Goal: Contribute content

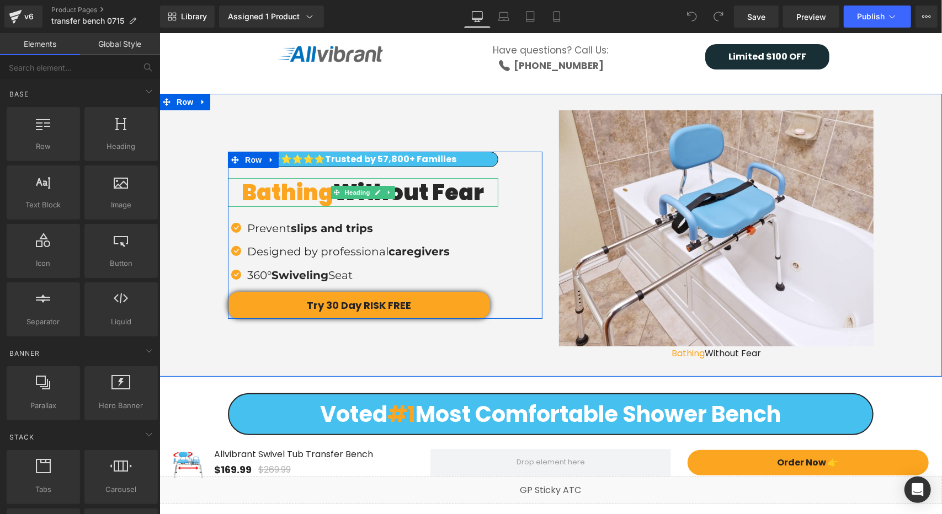
click at [432, 195] on h2 "Bathing Without Fear" at bounding box center [362, 192] width 270 height 29
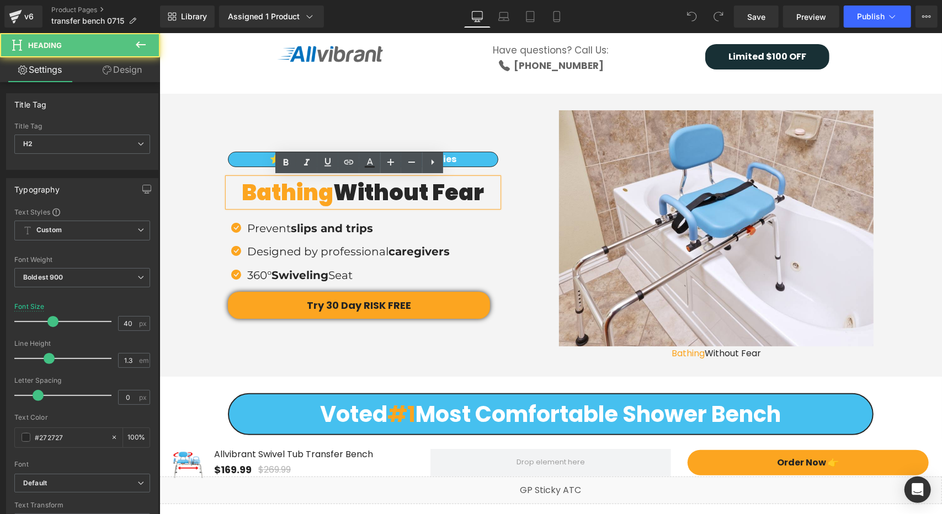
click at [375, 193] on h2 "Bathing Without Fear" at bounding box center [362, 192] width 270 height 29
drag, startPoint x: 339, startPoint y: 192, endPoint x: 480, endPoint y: 192, distance: 141.3
click at [480, 192] on h2 "Bathing Without Fear" at bounding box center [362, 192] width 270 height 29
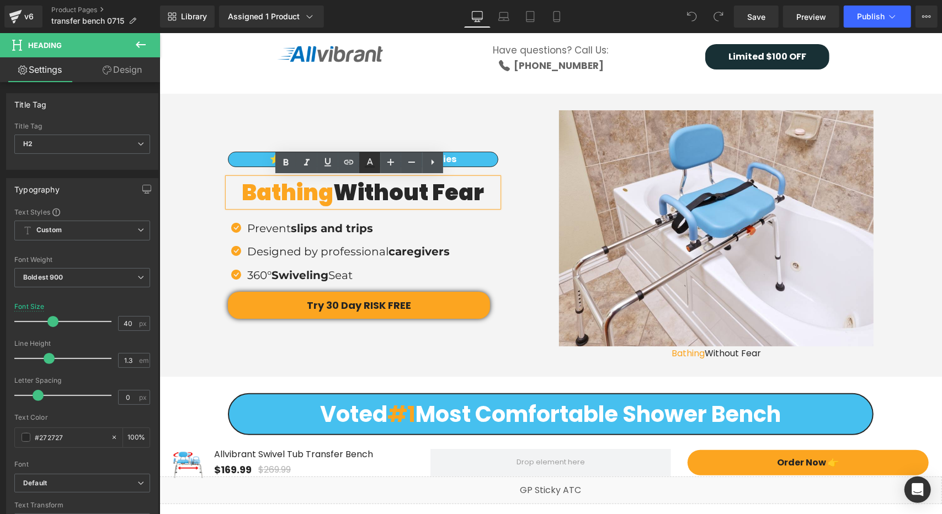
click at [372, 169] on icon at bounding box center [369, 162] width 13 height 13
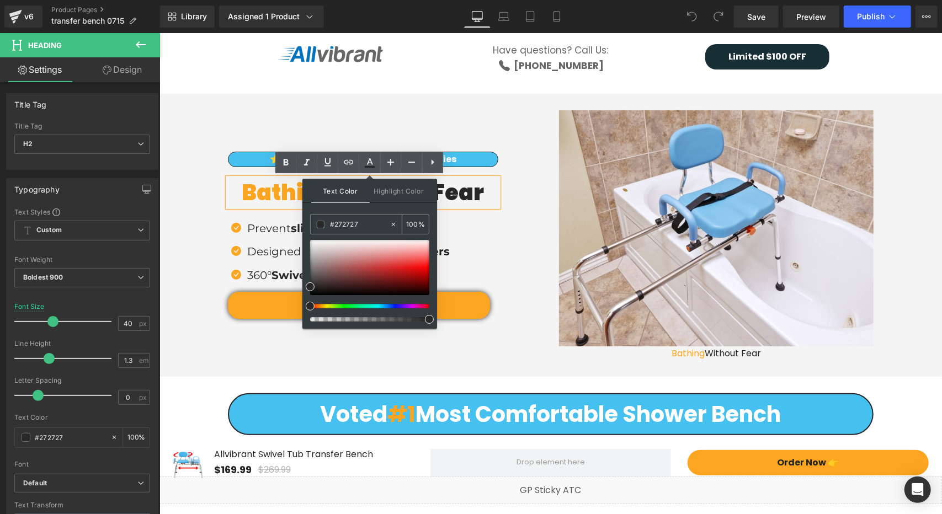
click at [352, 228] on input "#272727" at bounding box center [360, 225] width 60 height 12
click at [885, 209] on div "⭐️⭐️⭐️⭐️⭐️ Trusted by 17,800+ Families Text Block ⭐️⭐️⭐️⭐️⭐️ Trusted by 57,800+…" at bounding box center [550, 229] width 783 height 273
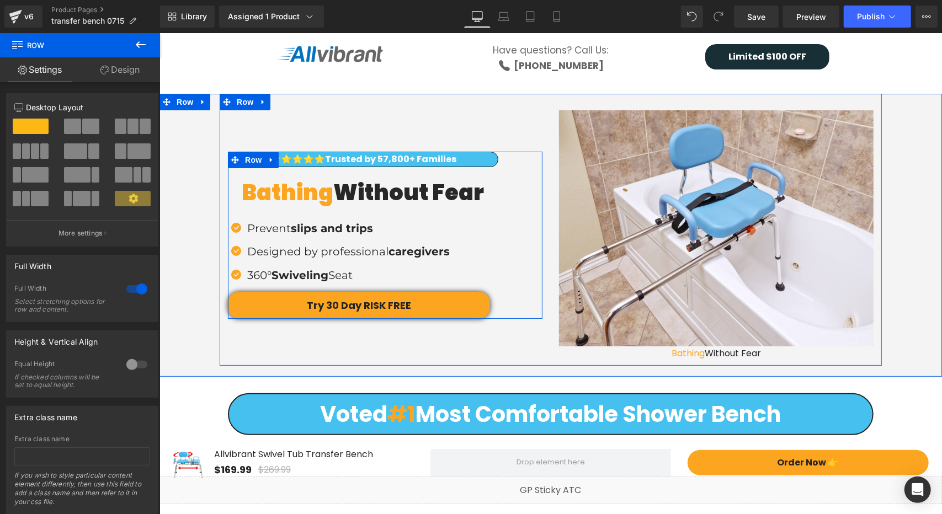
click at [400, 160] on span "Trusted by 57,800+ Families" at bounding box center [390, 158] width 131 height 13
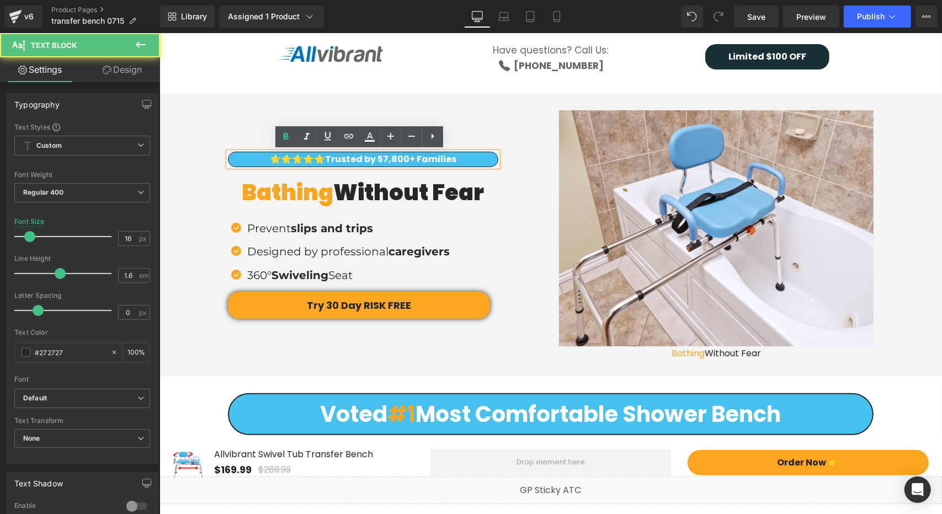
click at [370, 158] on span "Trusted by 57,800+ Families" at bounding box center [390, 158] width 131 height 13
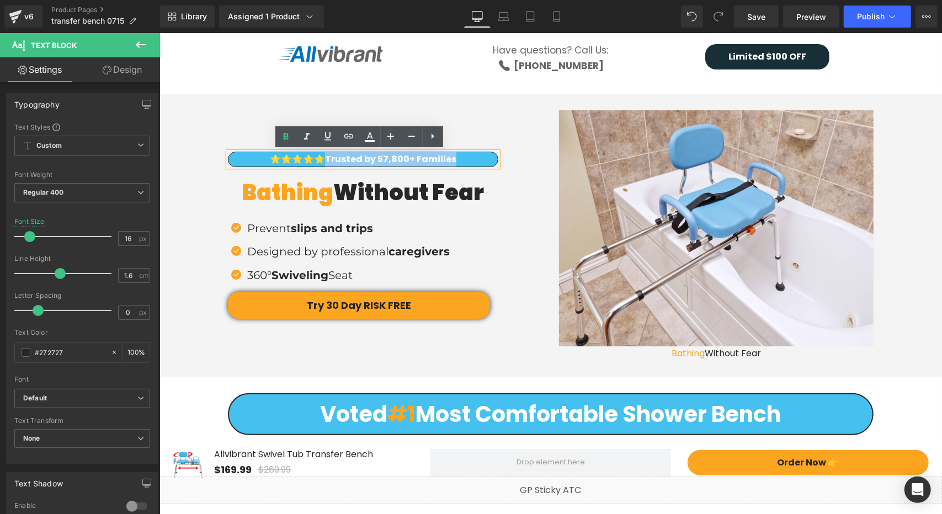
drag, startPoint x: 326, startPoint y: 158, endPoint x: 448, endPoint y: 159, distance: 121.4
click at [456, 159] on p "⭐️⭐️⭐️⭐️⭐️ Trusted by 57,800+ Families" at bounding box center [362, 159] width 269 height 14
click at [369, 141] on icon at bounding box center [370, 141] width 10 height 2
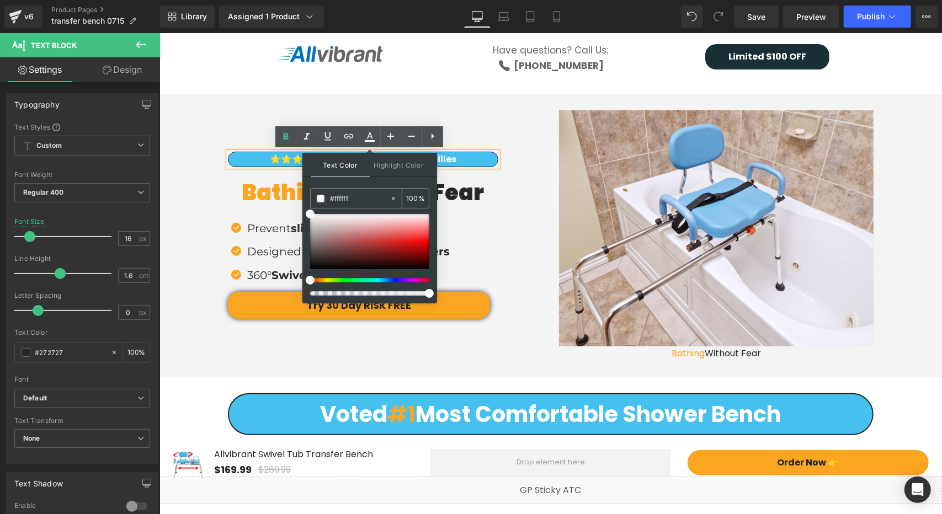
click at [353, 200] on input "#272727" at bounding box center [360, 199] width 60 height 12
paste input "272727"
type input "#272727"
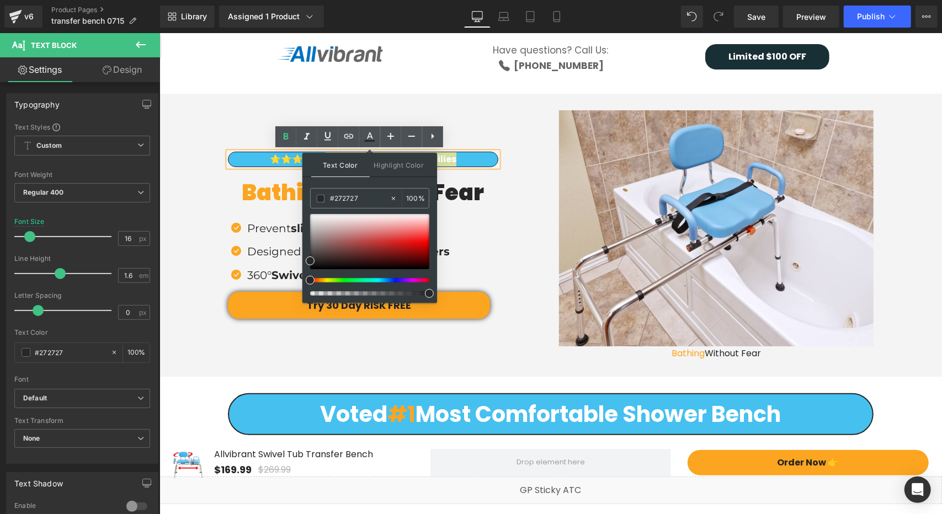
click at [401, 184] on div "Text Color Highlight Color #333333 #272727 100 % transparent 0 %" at bounding box center [369, 228] width 135 height 150
click at [498, 212] on div "⭐️⭐️⭐️⭐️⭐️ Trusted by 57,800+ Families Text Block Bathing Without Fear Heading …" at bounding box center [384, 234] width 315 height 167
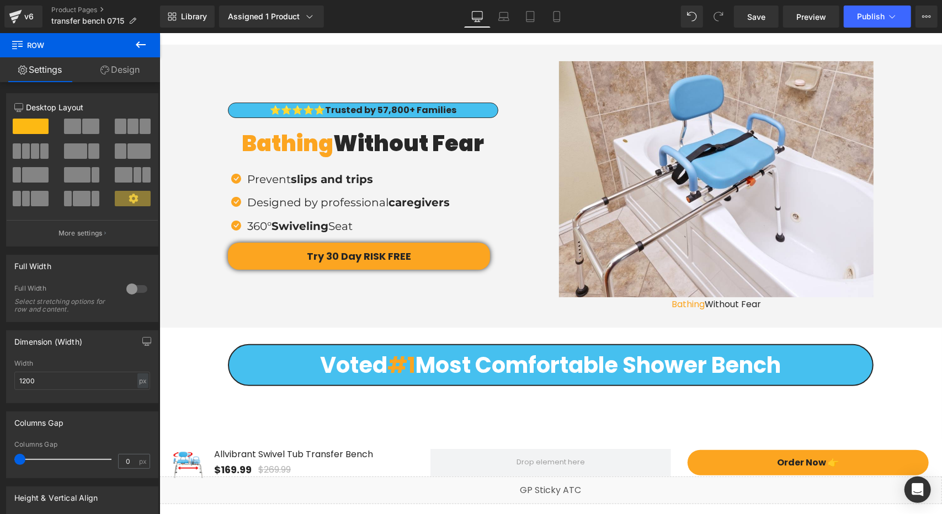
scroll to position [55, 0]
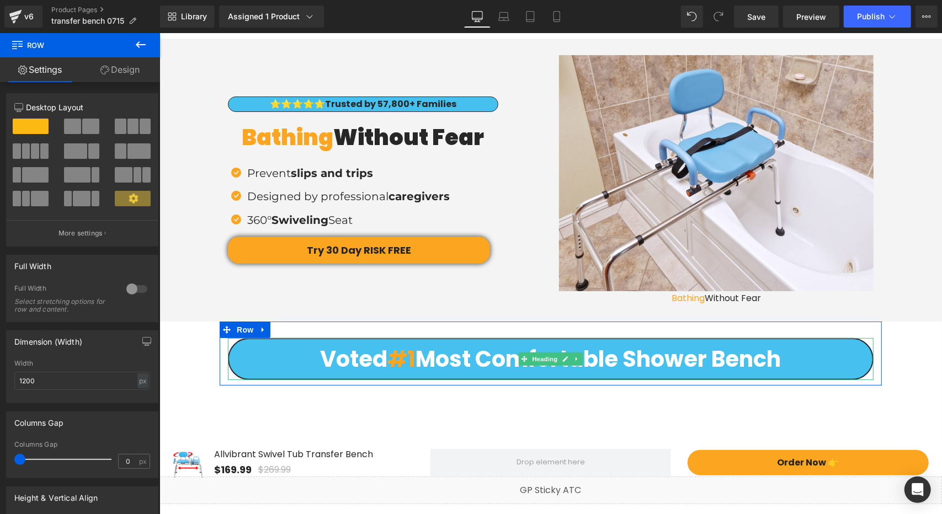
click at [452, 357] on h3 "Voted #1 Most Comfortable Shower Bench" at bounding box center [551, 358] width 644 height 29
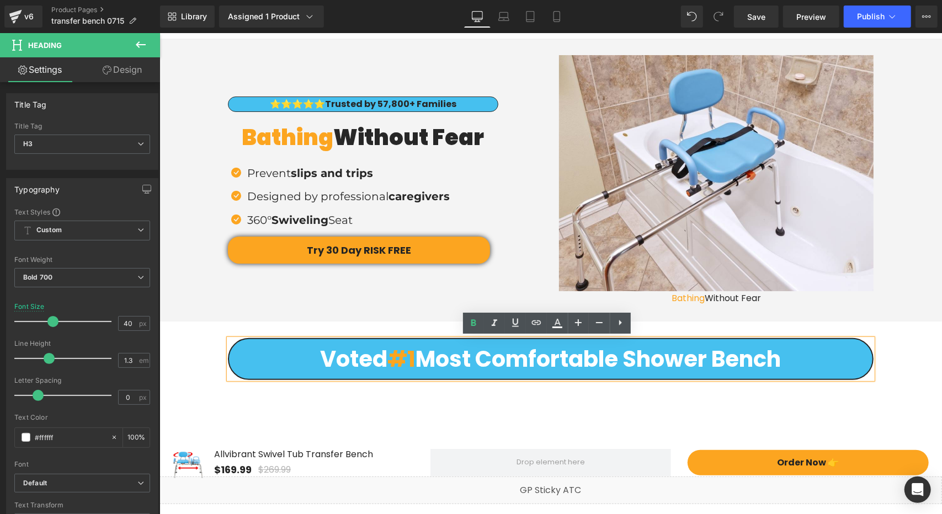
drag, startPoint x: 417, startPoint y: 358, endPoint x: 790, endPoint y: 365, distance: 373.2
click at [790, 365] on h3 "Voted #1 Most Comfortable Shower Bench" at bounding box center [551, 358] width 644 height 29
click at [562, 327] on icon at bounding box center [558, 328] width 10 height 2
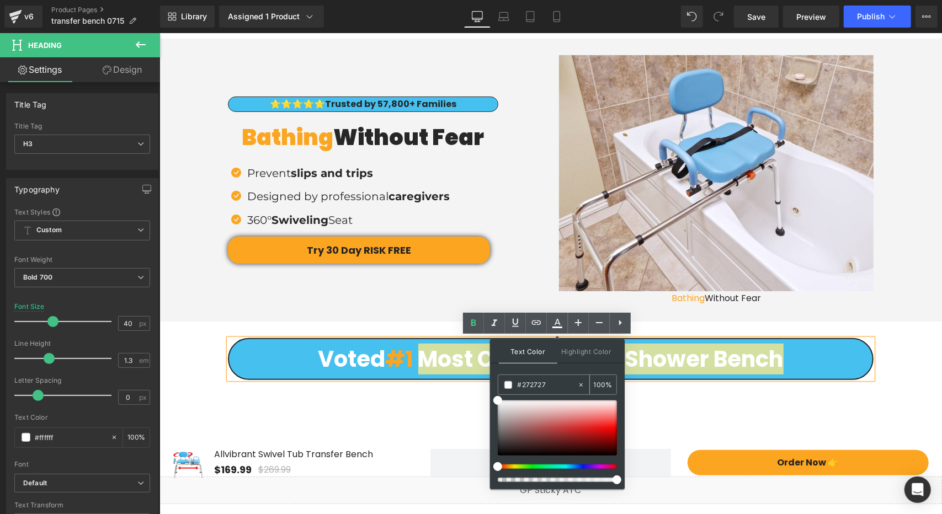
click at [537, 379] on input "#272727" at bounding box center [548, 385] width 60 height 12
paste input "272727"
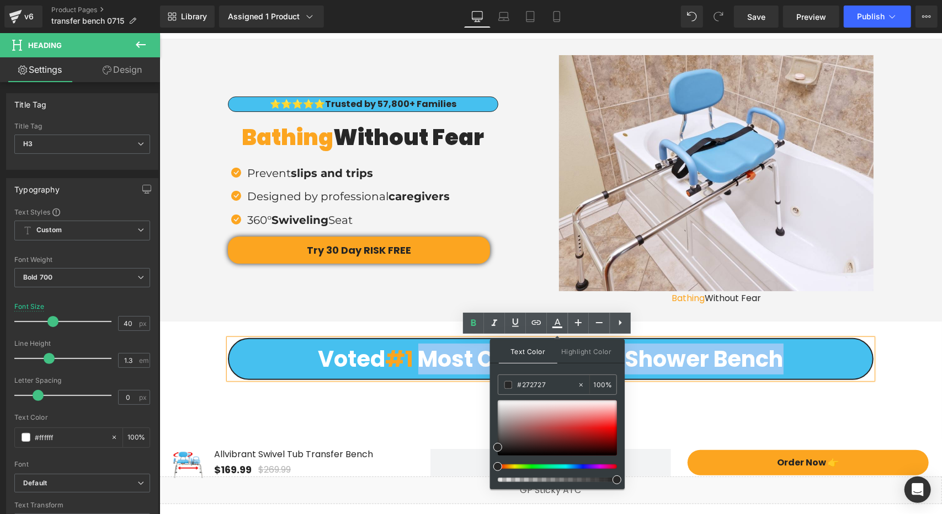
click at [807, 363] on h3 "Voted #1 Most Comfortable Shower Bench" at bounding box center [551, 358] width 644 height 29
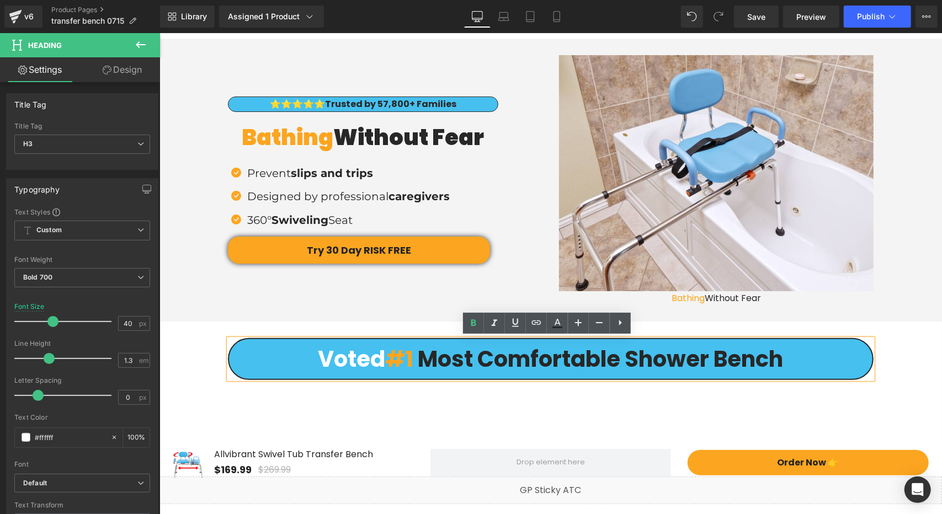
click at [321, 357] on h3 "Voted #1 Most Comfortable Shower Bench" at bounding box center [551, 358] width 644 height 29
drag, startPoint x: 311, startPoint y: 358, endPoint x: 378, endPoint y: 358, distance: 67.3
click at [378, 358] on h3 "Voted #1 Most Comfortable Shower Bench" at bounding box center [551, 358] width 644 height 29
click at [553, 327] on icon at bounding box center [558, 328] width 10 height 2
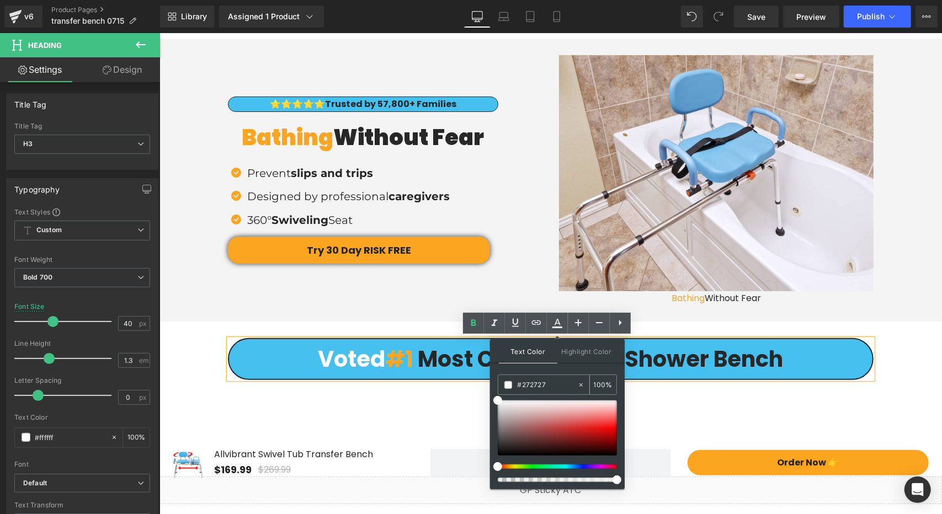
click at [549, 381] on input "#272727" at bounding box center [548, 385] width 60 height 12
paste input "272727"
type input "#272727"
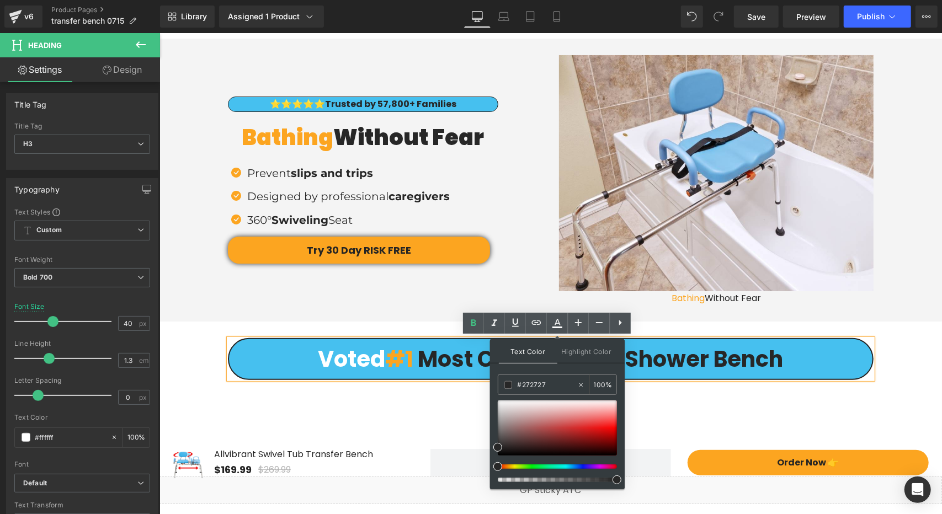
click at [609, 369] on div "Text Color Highlight Color #333333 #272727 100 % transparent 0 %" at bounding box center [557, 414] width 135 height 150
click at [803, 359] on h3 "Voted #1 Most Comfortable Shower Bench" at bounding box center [551, 358] width 644 height 29
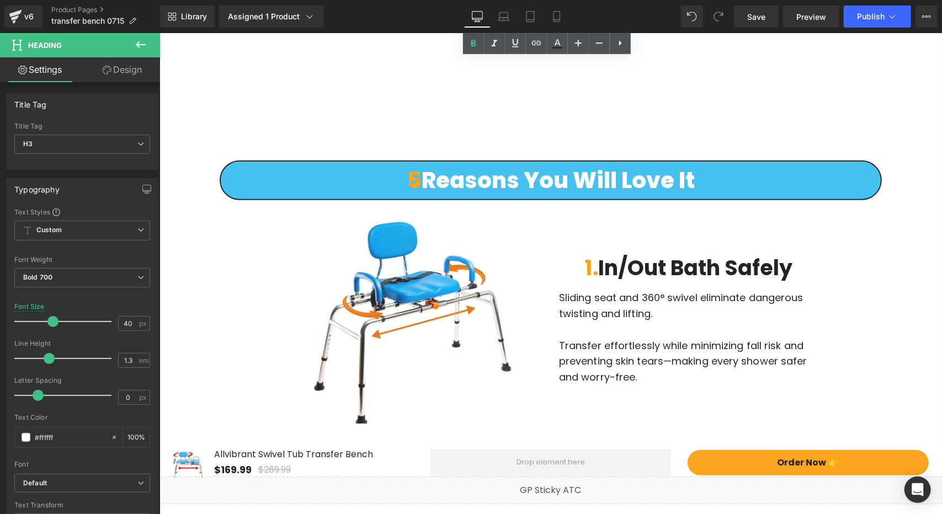
scroll to position [718, 0]
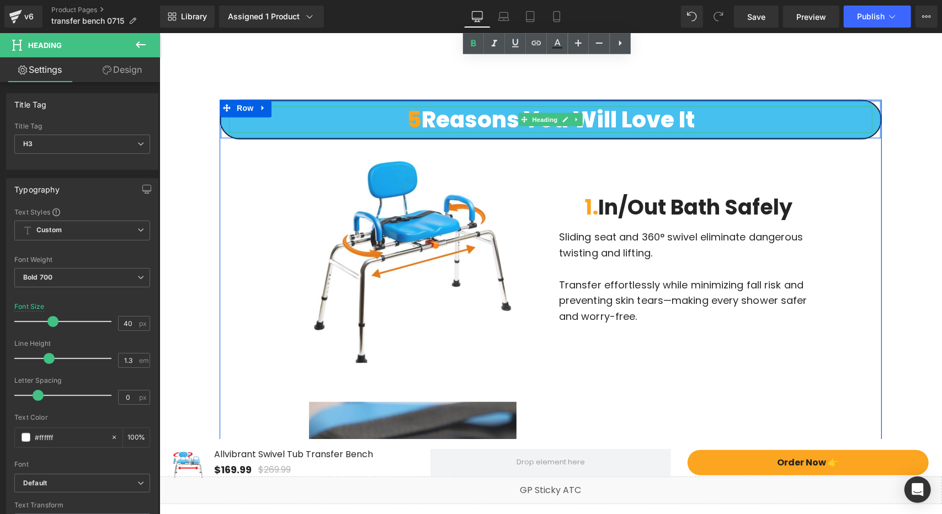
click at [488, 120] on h2 "5 Reasons You Will Love It" at bounding box center [551, 119] width 644 height 26
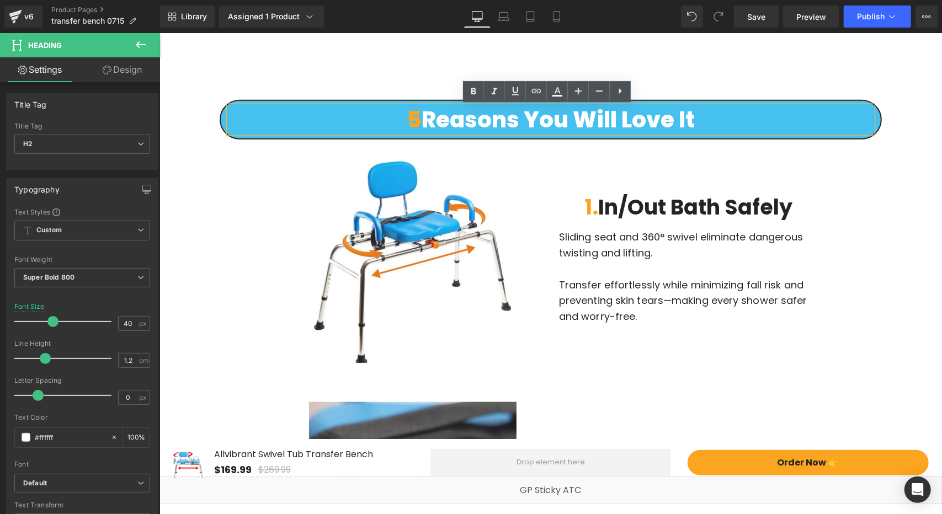
drag, startPoint x: 423, startPoint y: 120, endPoint x: 688, endPoint y: 116, distance: 265.0
click at [688, 116] on h2 "5 Reasons You Will Love It" at bounding box center [551, 119] width 644 height 26
click at [552, 95] on icon at bounding box center [557, 91] width 13 height 13
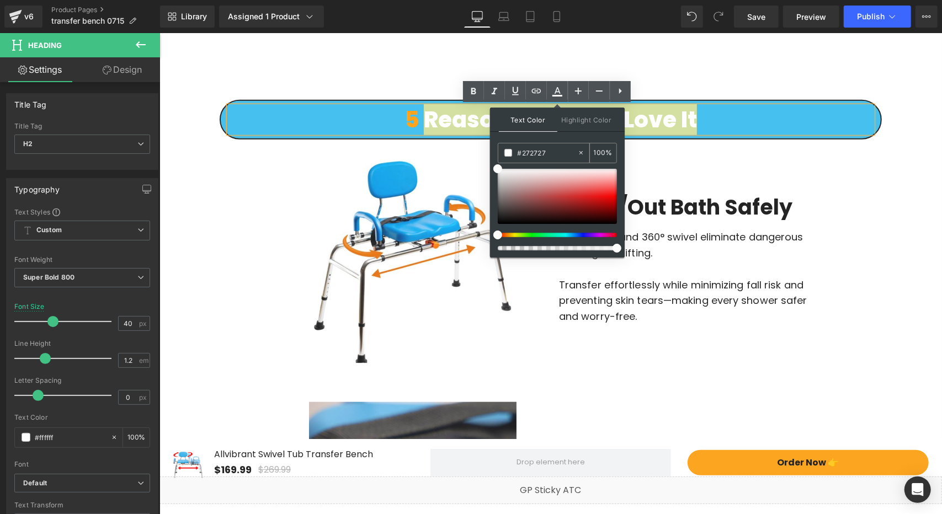
click at [539, 155] on input "#272727" at bounding box center [548, 153] width 60 height 12
paste input "272727"
type input "#272727"
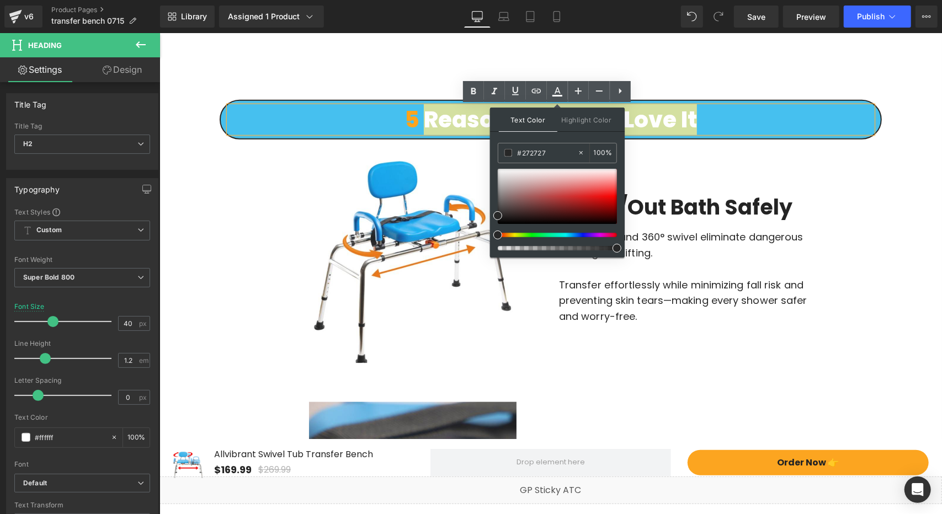
click at [578, 137] on div "Text Color Highlight Color #333333 #272727 100 % transparent 0 %" at bounding box center [557, 183] width 135 height 150
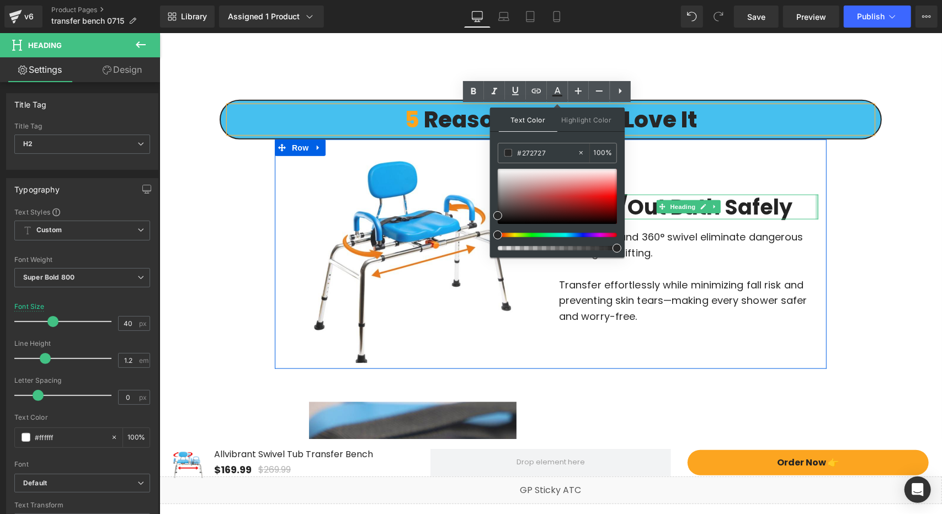
click at [815, 207] on div at bounding box center [816, 206] width 3 height 25
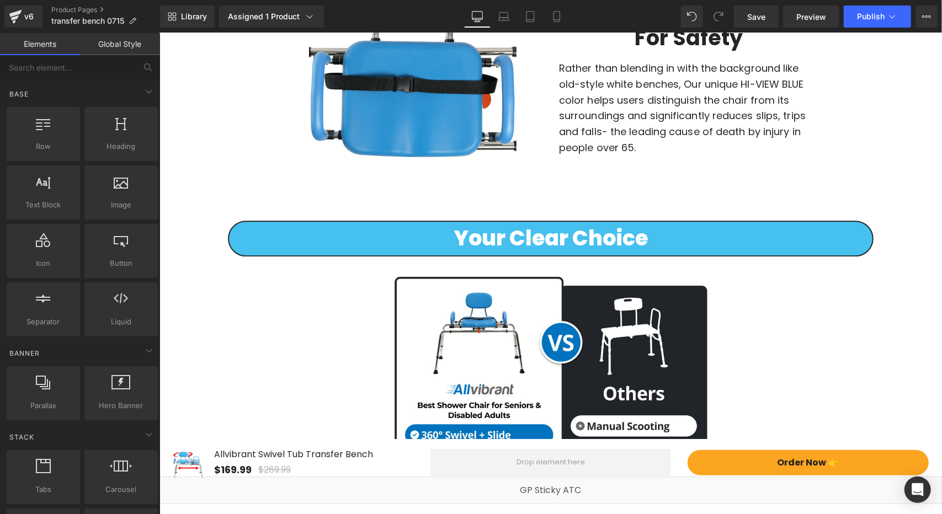
scroll to position [2042, 0]
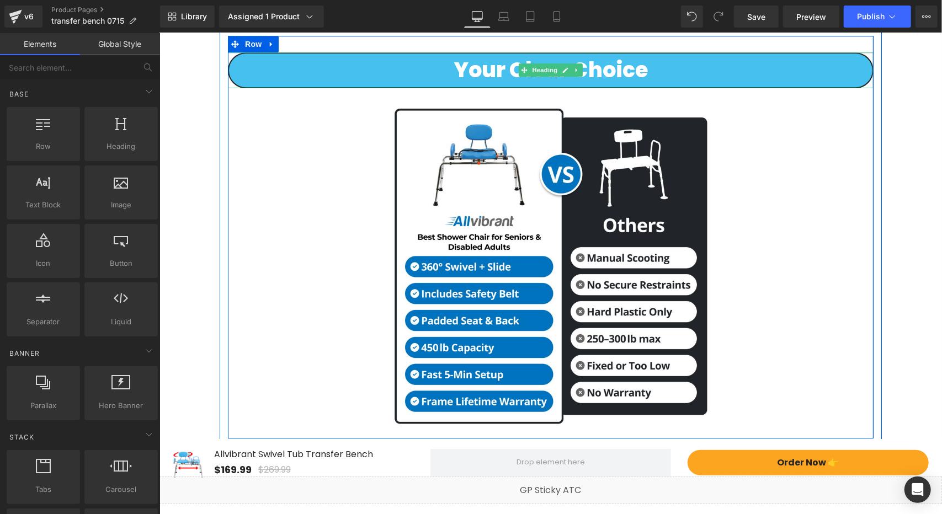
click at [478, 72] on h1 "Your Clear Choice" at bounding box center [551, 70] width 644 height 34
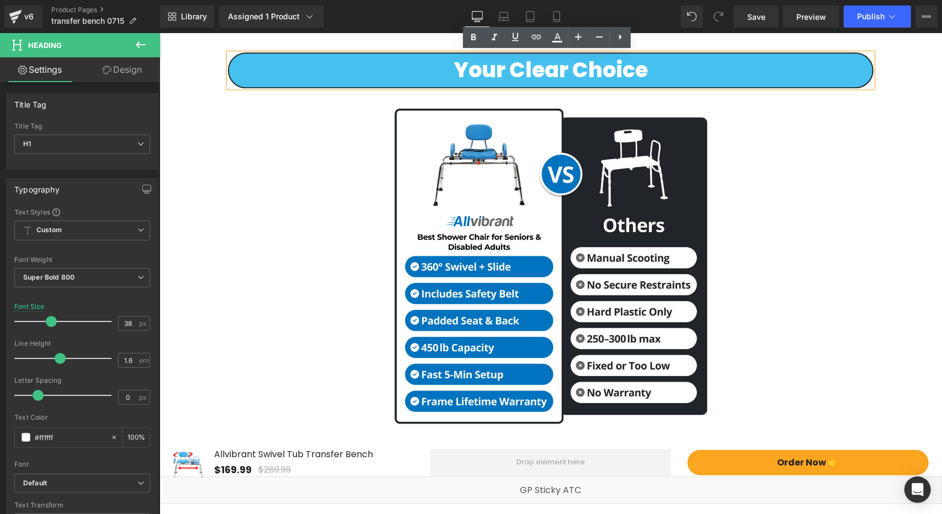
drag, startPoint x: 452, startPoint y: 72, endPoint x: 699, endPoint y: 71, distance: 247.3
click at [699, 71] on h1 "Your Clear Choice" at bounding box center [551, 70] width 644 height 34
click at [555, 45] on link at bounding box center [557, 37] width 21 height 21
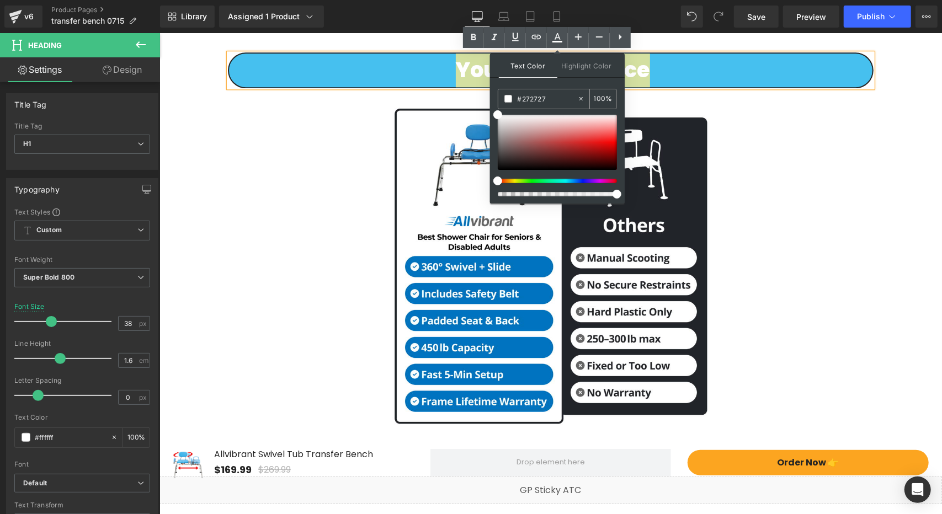
click at [543, 99] on input "#272727" at bounding box center [548, 99] width 60 height 12
paste input "272727"
type input "#272727"
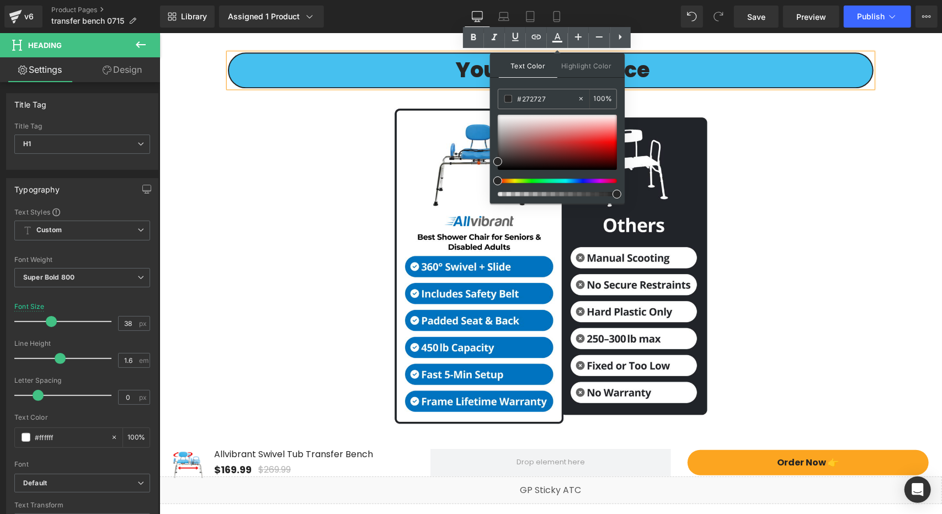
click at [576, 82] on div "Text Color Highlight Color #333333 #272727 100 % transparent 0 %" at bounding box center [557, 129] width 135 height 150
click at [795, 152] on div at bounding box center [550, 265] width 646 height 323
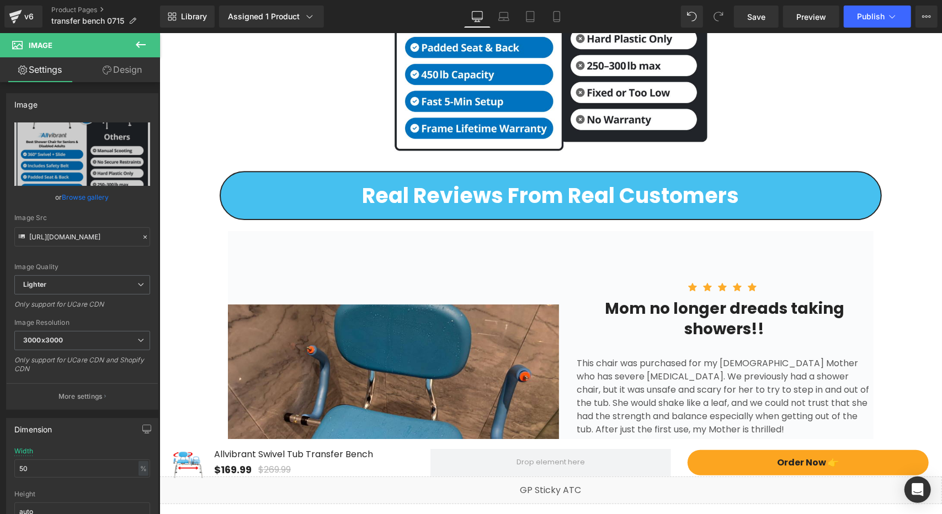
scroll to position [2373, 0]
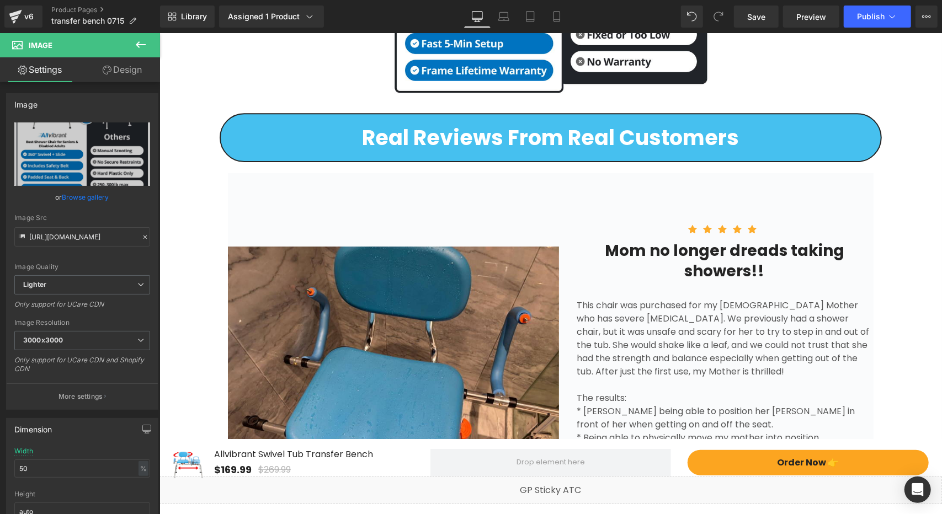
click at [426, 136] on h2 "Real reviews from real customers" at bounding box center [550, 137] width 660 height 25
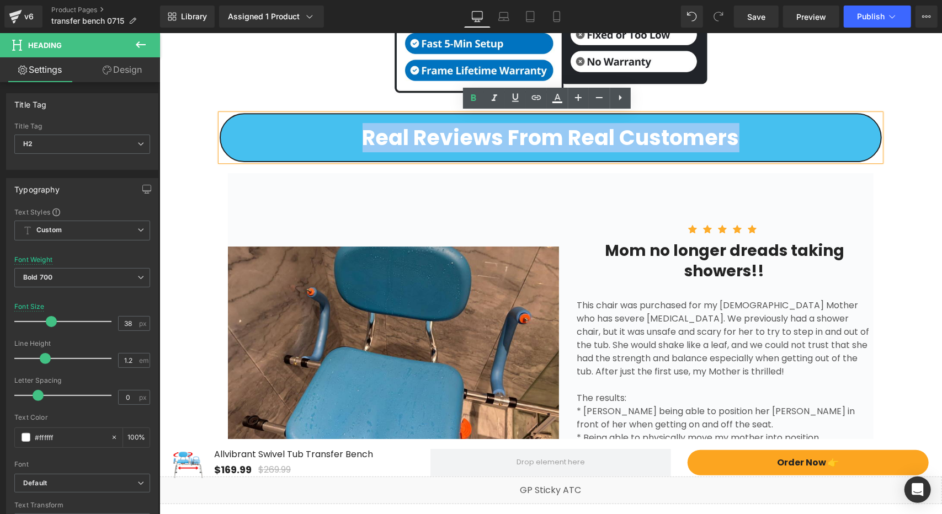
drag, startPoint x: 354, startPoint y: 136, endPoint x: 771, endPoint y: 137, distance: 416.2
click at [771, 137] on h2 "Real reviews from real customers" at bounding box center [550, 137] width 660 height 25
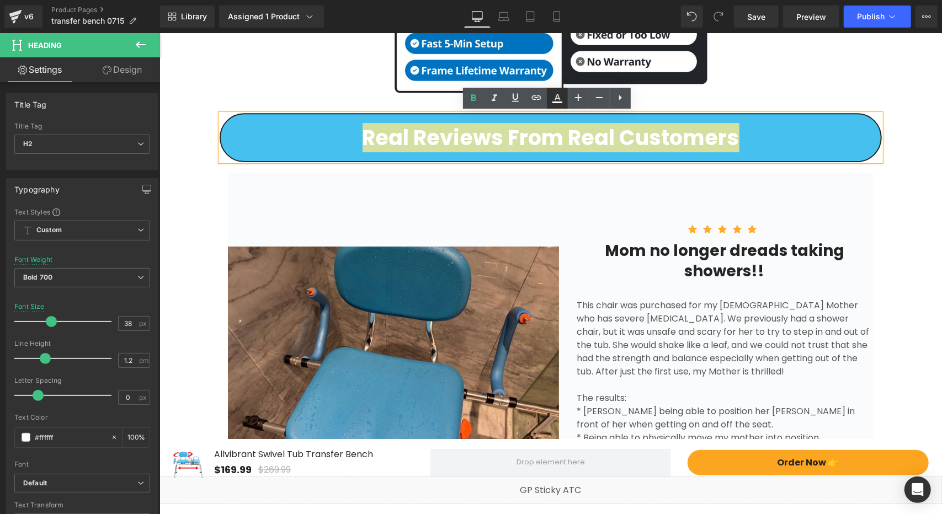
click at [555, 98] on icon at bounding box center [557, 98] width 13 height 13
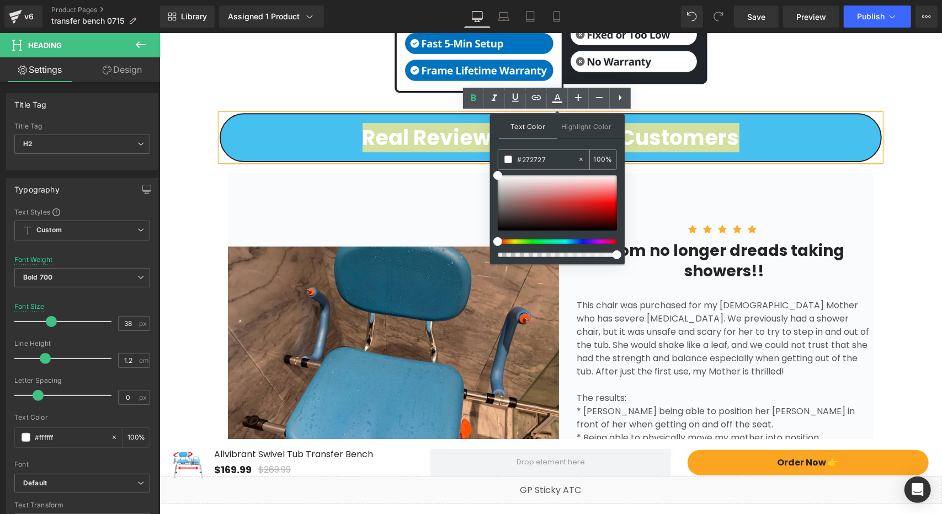
click at [549, 155] on input "#272727" at bounding box center [548, 159] width 60 height 12
paste input "272727"
type input "#272727"
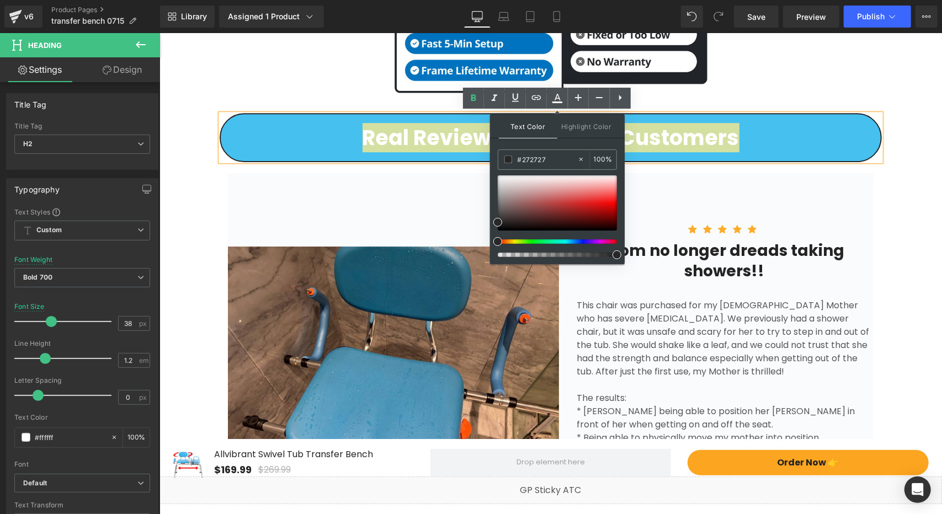
click at [577, 143] on div "Text Color Highlight Color #333333 #272727 100 % transparent 0 %" at bounding box center [557, 189] width 135 height 150
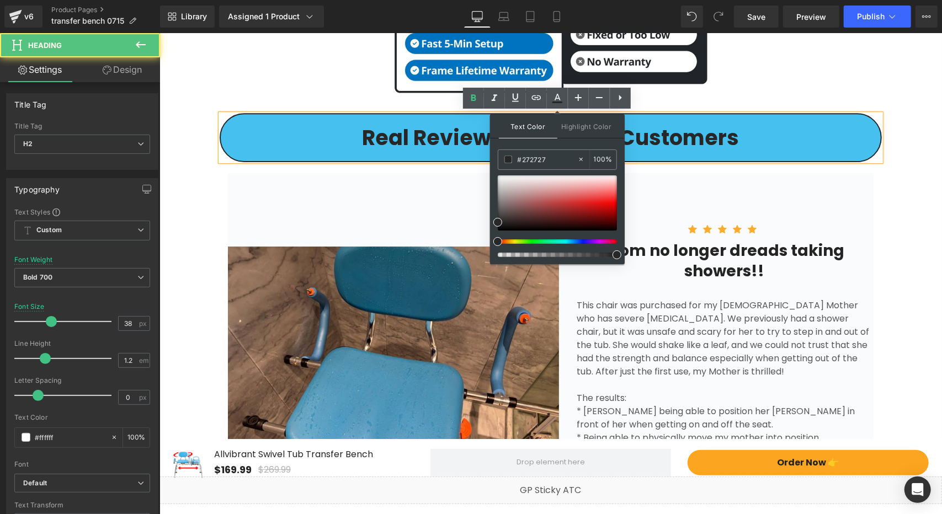
click at [764, 137] on h2 "Real reviews from real customers" at bounding box center [550, 137] width 660 height 25
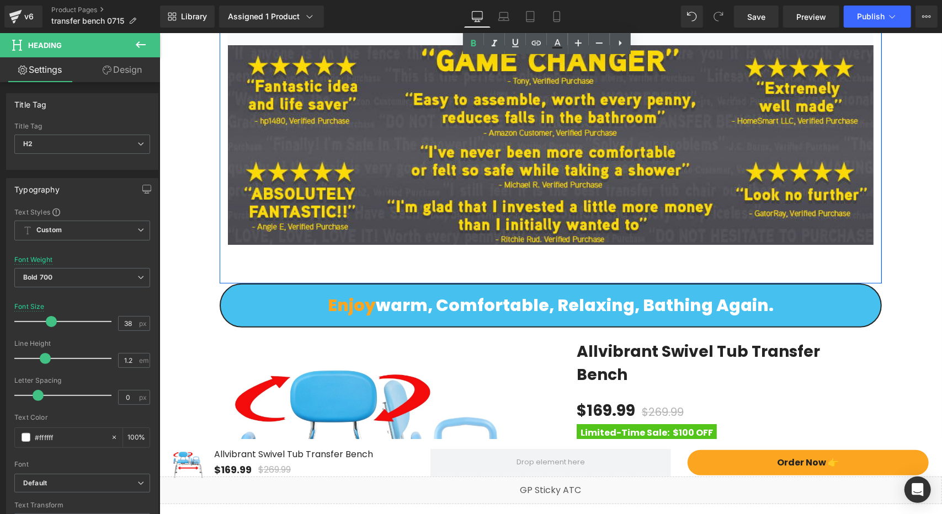
scroll to position [3036, 0]
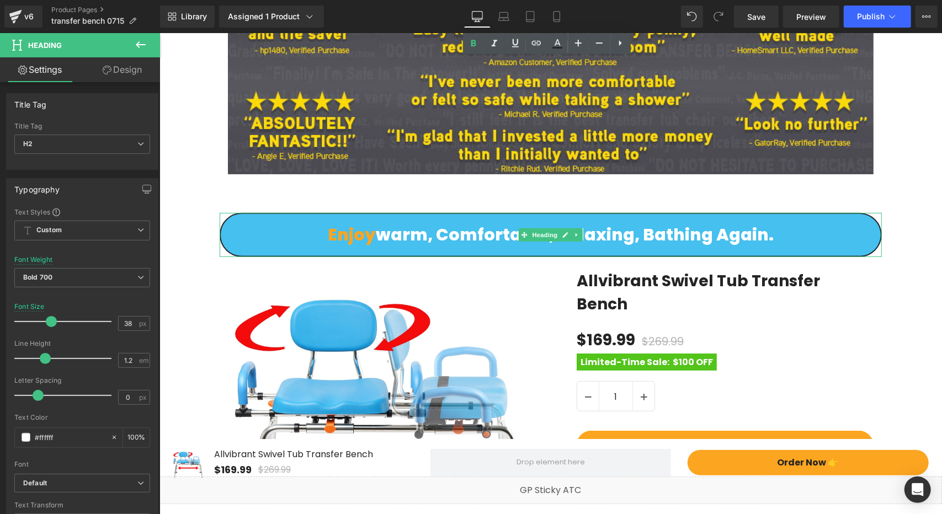
click at [399, 237] on h2 "Enjoy warm, comfortable, relaxing, bathing again." at bounding box center [550, 235] width 660 height 20
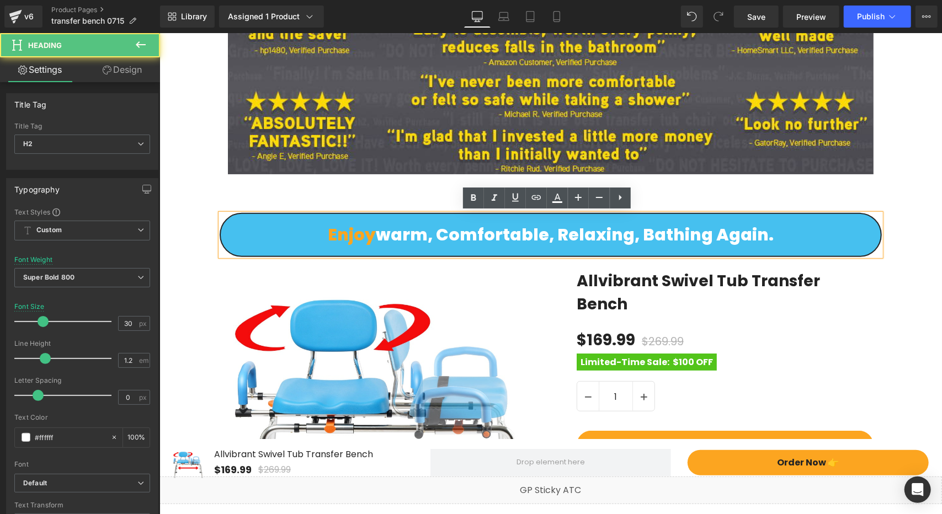
click at [394, 235] on h2 "Enjoy warm, comfortable, relaxing, bathing again." at bounding box center [550, 235] width 660 height 20
drag, startPoint x: 378, startPoint y: 235, endPoint x: 801, endPoint y: 238, distance: 423.4
click at [801, 238] on h2 "Enjoy warm, comfortable, relaxing, bathing again." at bounding box center [550, 235] width 660 height 20
click at [561, 200] on icon at bounding box center [557, 198] width 13 height 13
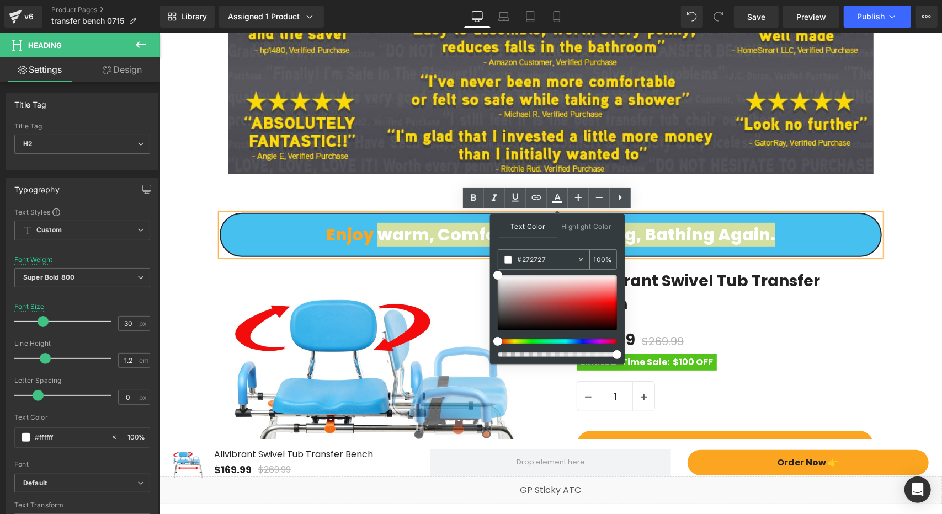
click at [542, 259] on input "#272727" at bounding box center [548, 260] width 60 height 12
paste input "272727"
type input "#272727"
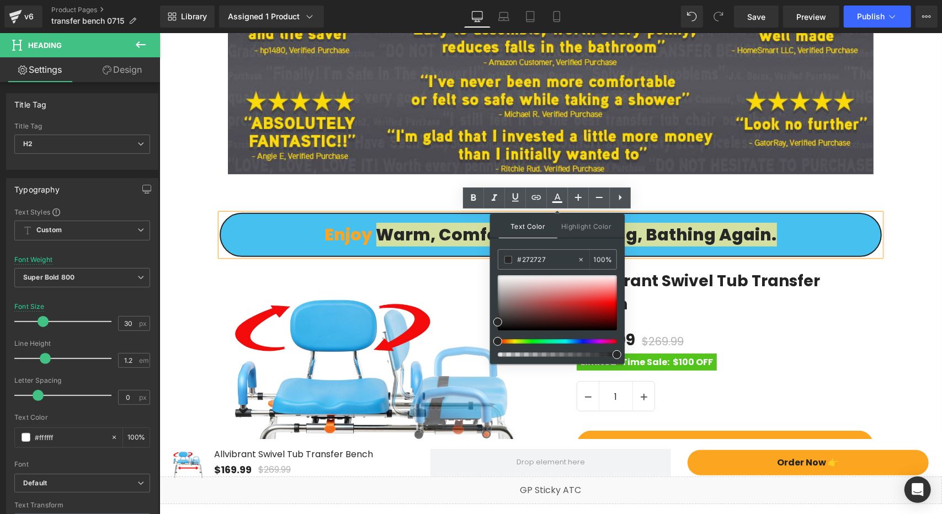
click at [578, 241] on div "Text Color Highlight Color #333333 #272727 100 % transparent 0 %" at bounding box center [557, 289] width 135 height 150
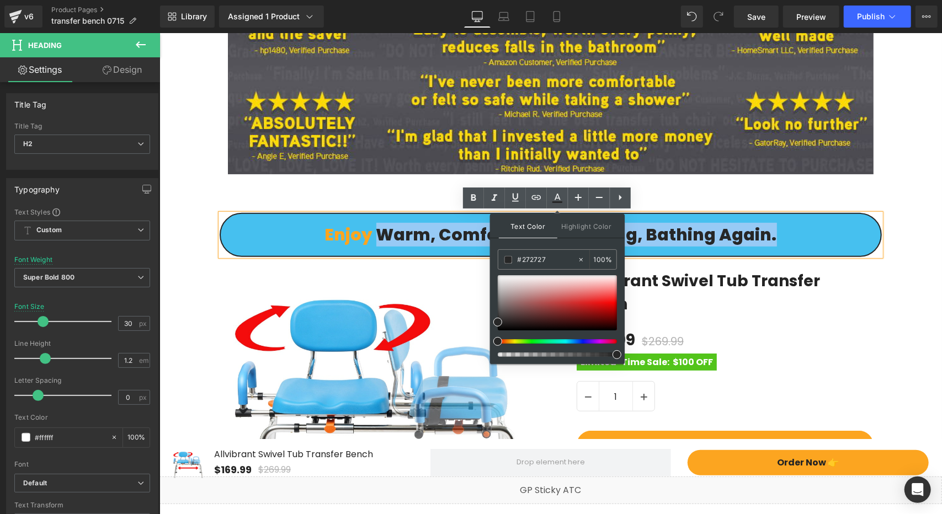
click at [832, 237] on h2 "Enjoy warm, comfortable, relaxing, bathing again." at bounding box center [550, 235] width 660 height 20
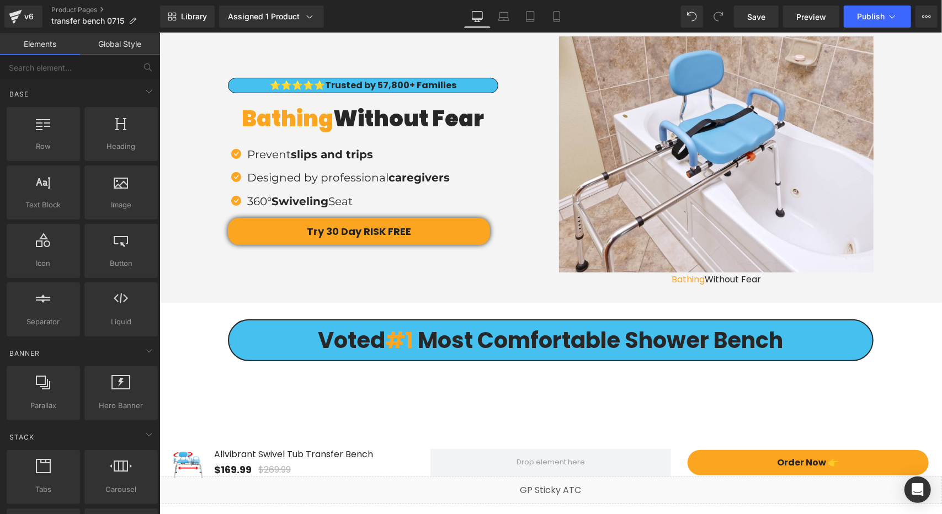
scroll to position [0, 0]
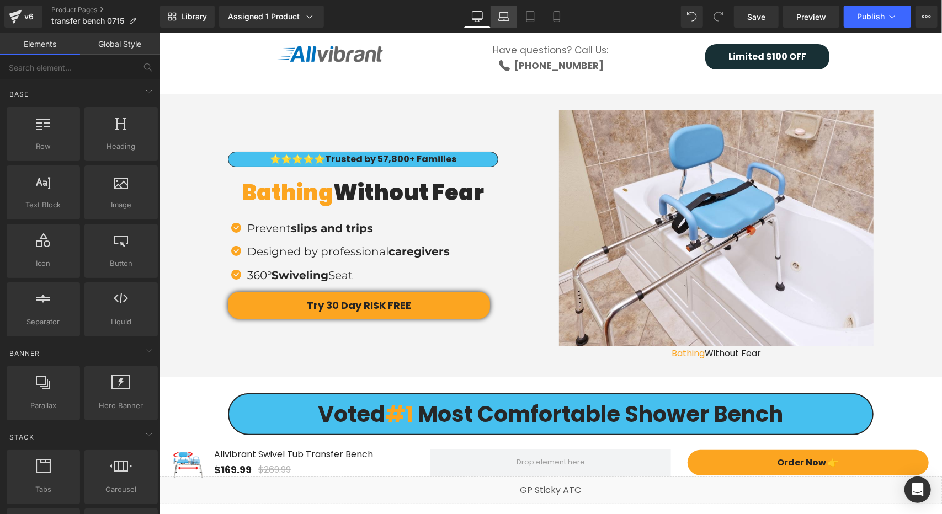
click at [506, 18] on icon at bounding box center [503, 16] width 11 height 11
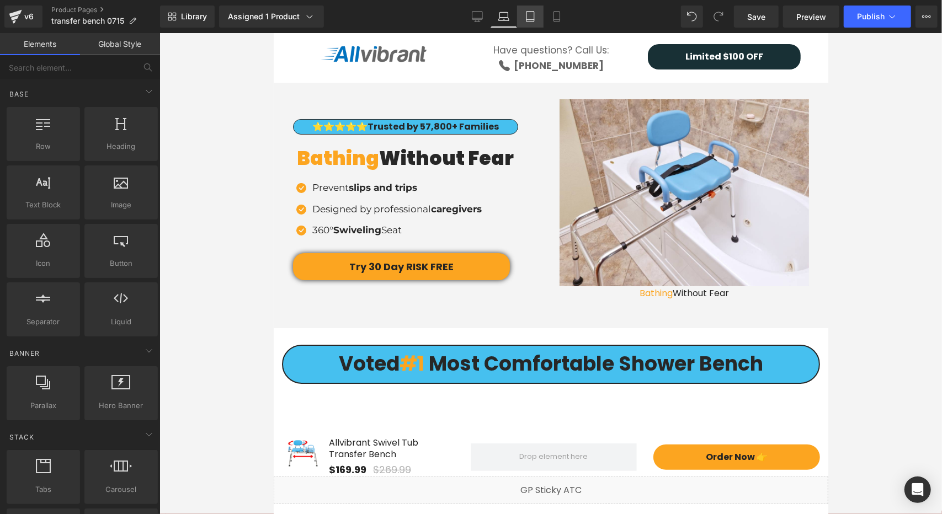
click at [527, 18] on icon at bounding box center [531, 17] width 8 height 10
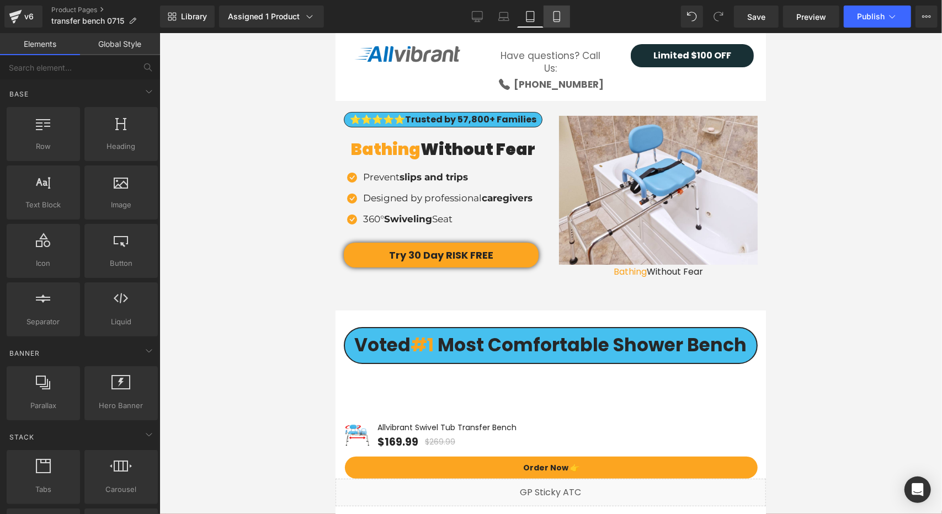
click at [555, 22] on icon at bounding box center [557, 17] width 6 height 10
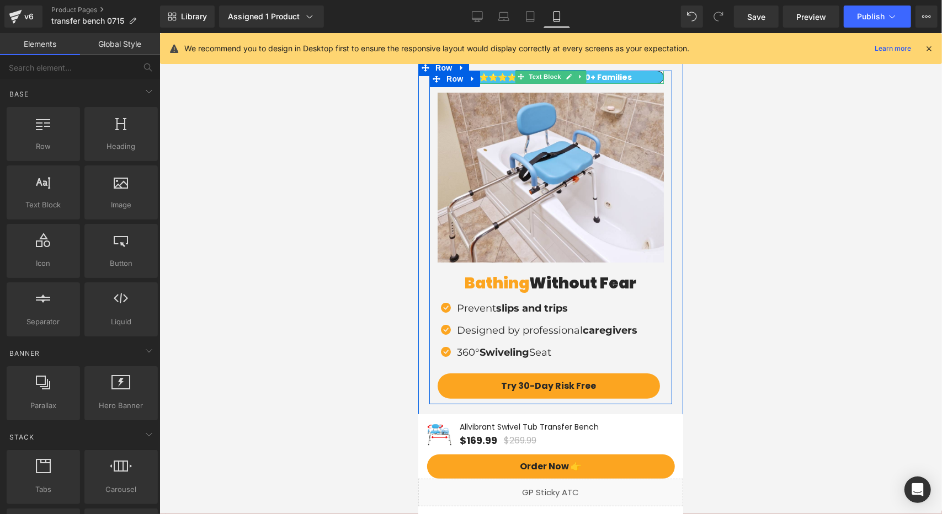
click at [598, 78] on span "Trusted by 17,800+ Families" at bounding box center [573, 76] width 115 height 11
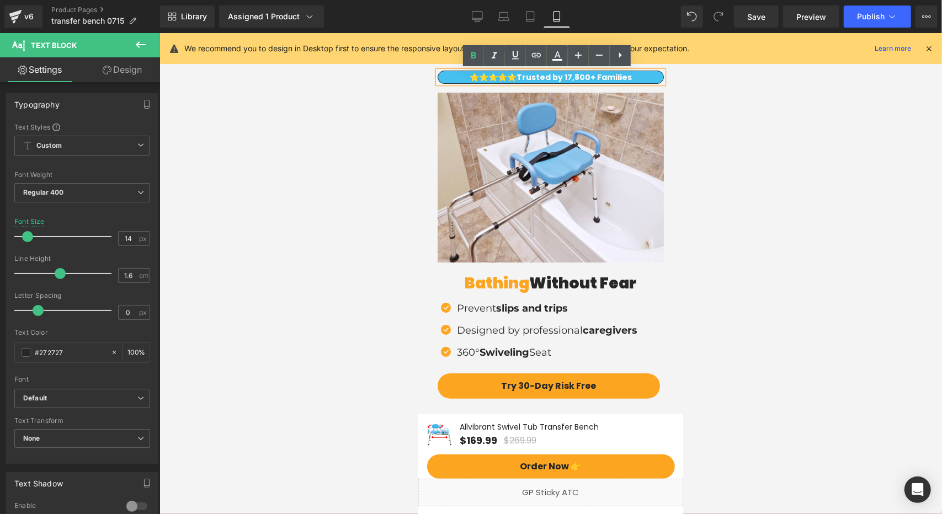
click at [569, 77] on span "Trusted by 17,800+ Families" at bounding box center [573, 76] width 115 height 11
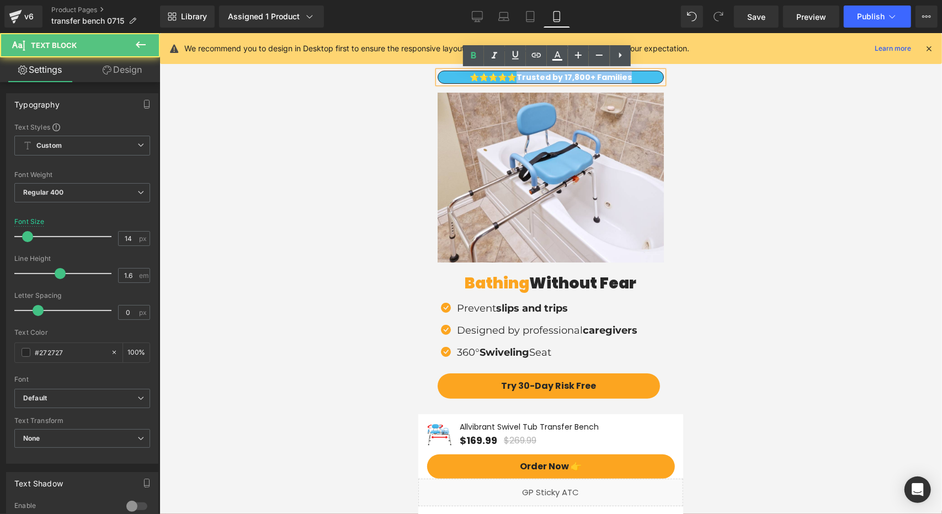
drag, startPoint x: 520, startPoint y: 77, endPoint x: 1008, endPoint y: 97, distance: 488.4
click at [650, 77] on p "⭐️⭐️⭐️⭐️⭐️ Trusted by 17,800+ Families" at bounding box center [550, 77] width 225 height 12
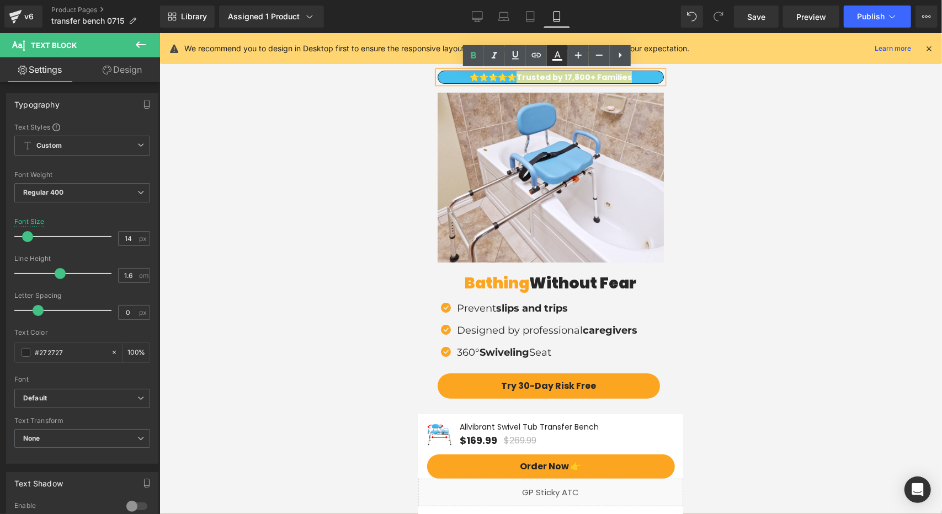
click at [557, 55] on icon at bounding box center [557, 55] width 13 height 13
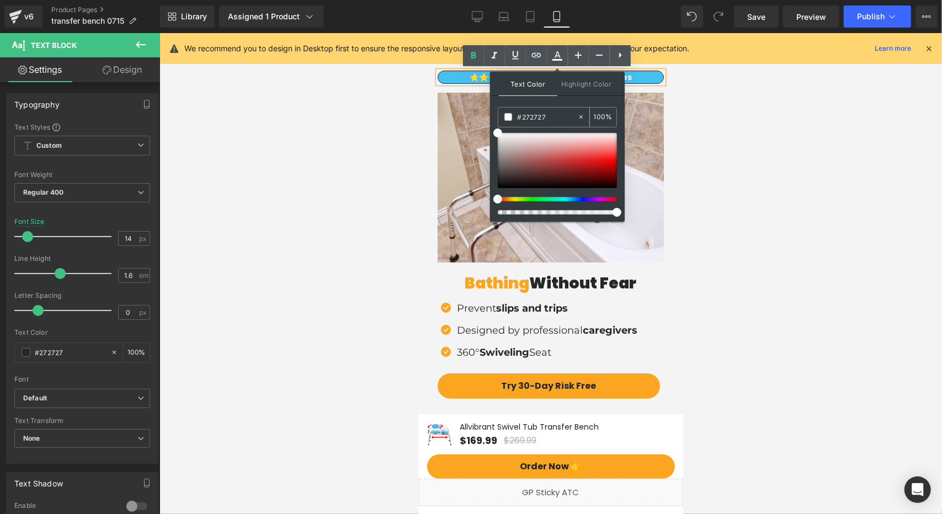
click at [545, 121] on input "#272727" at bounding box center [548, 117] width 60 height 12
paste input "272727"
type input "#272727"
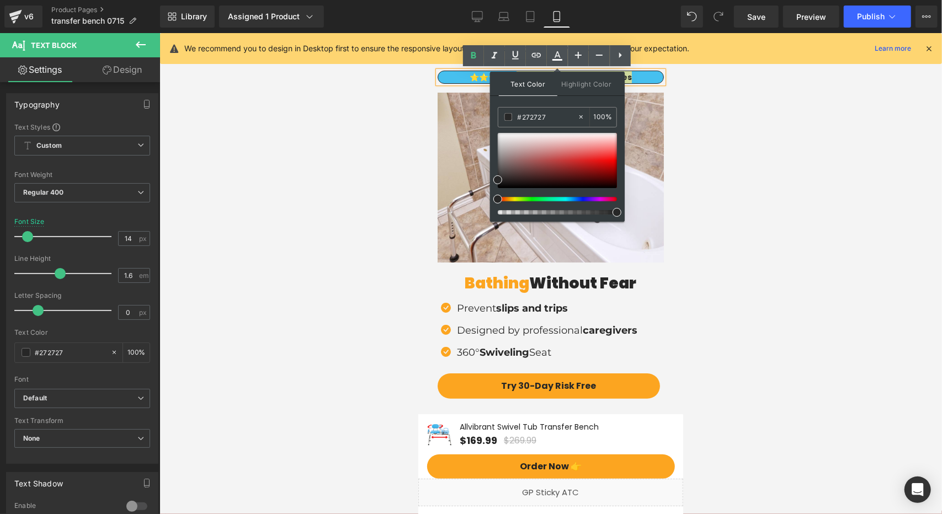
click at [566, 103] on div "Text Color Highlight Color #333333 #272727 100 % transparent 0 %" at bounding box center [557, 147] width 135 height 150
click at [666, 94] on div "⭐️⭐️⭐️⭐️⭐️ Trusted by 57,800+ Families Text Block Icon Designed by professional…" at bounding box center [550, 245] width 243 height 307
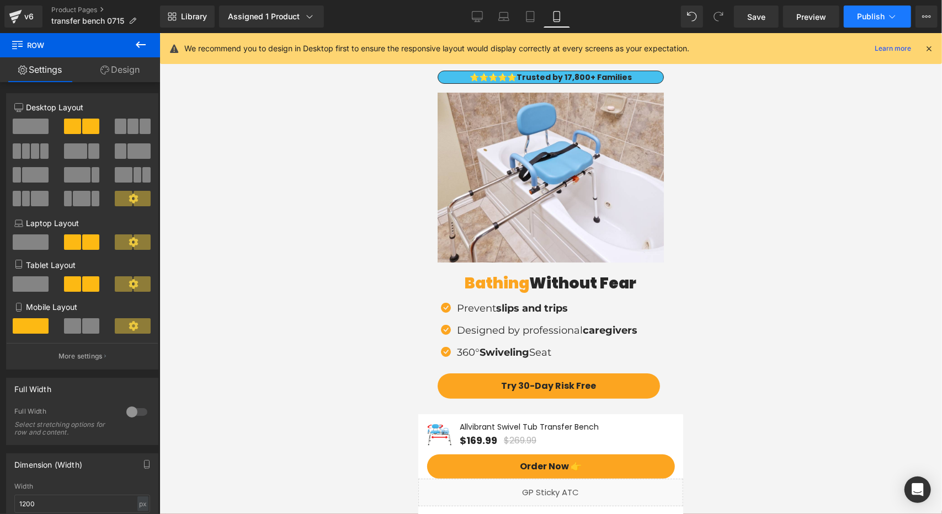
click at [877, 12] on span "Publish" at bounding box center [871, 16] width 28 height 9
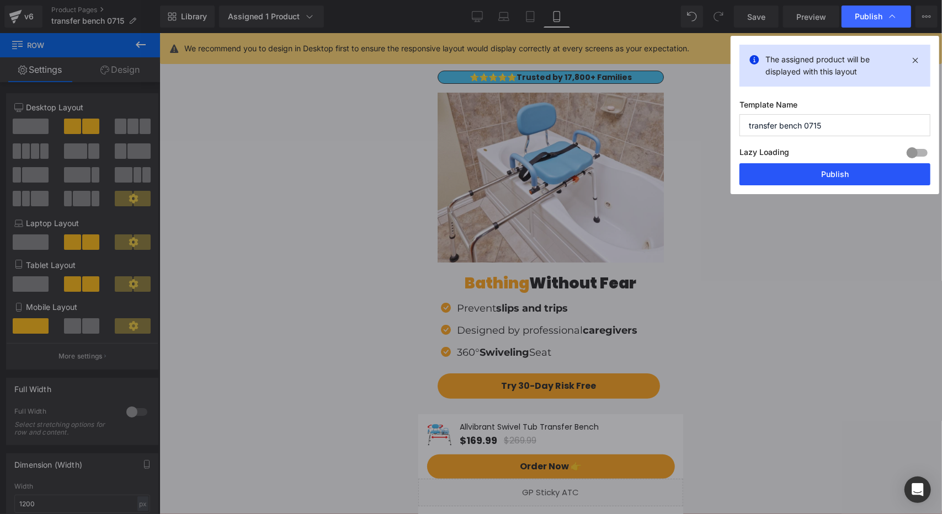
drag, startPoint x: 810, startPoint y: 181, endPoint x: 174, endPoint y: 247, distance: 639.2
click at [810, 181] on button "Publish" at bounding box center [835, 174] width 191 height 22
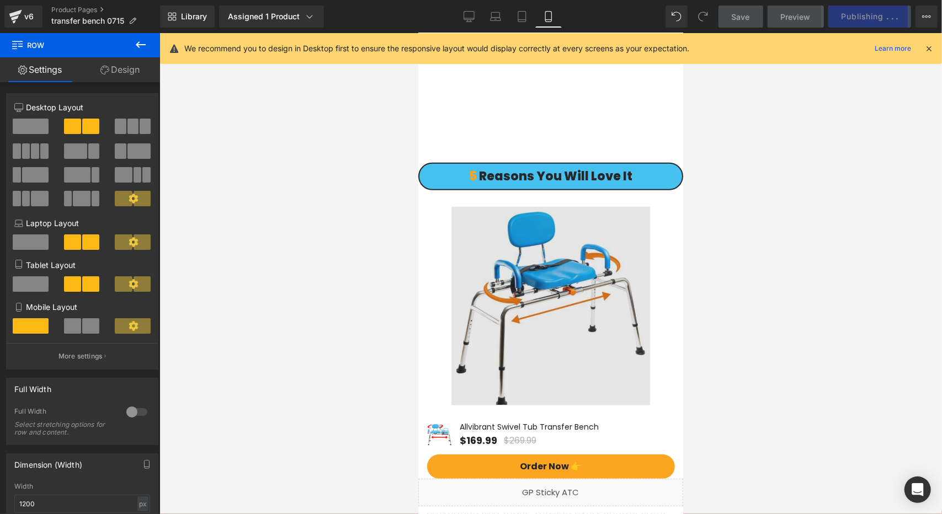
scroll to position [497, 0]
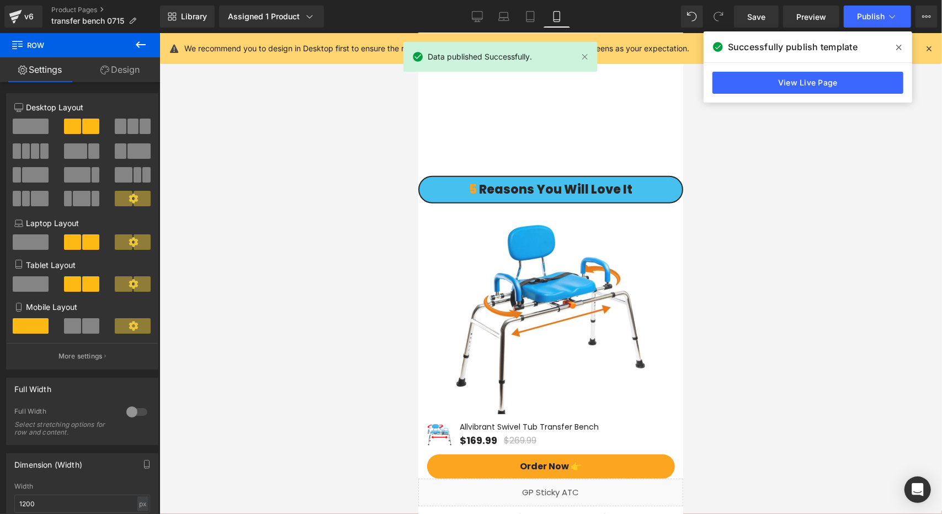
click at [900, 45] on icon at bounding box center [899, 47] width 6 height 9
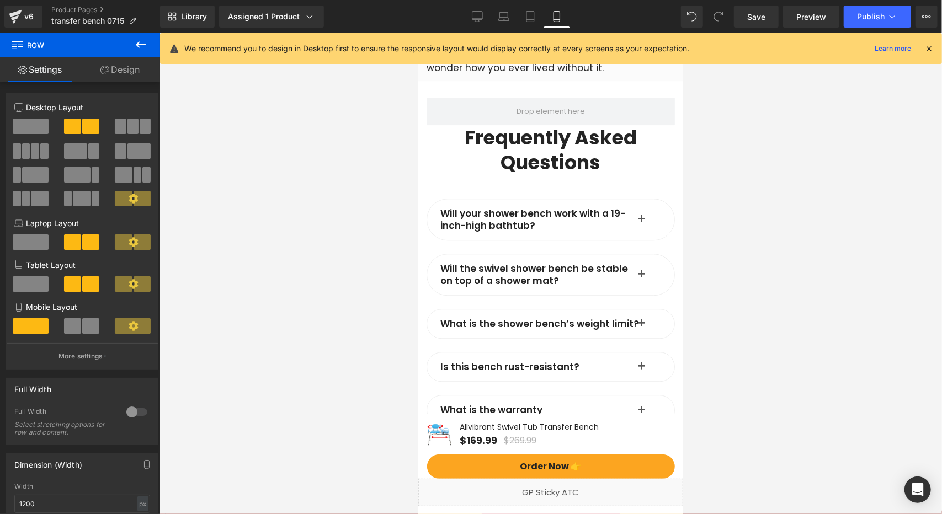
scroll to position [4330, 0]
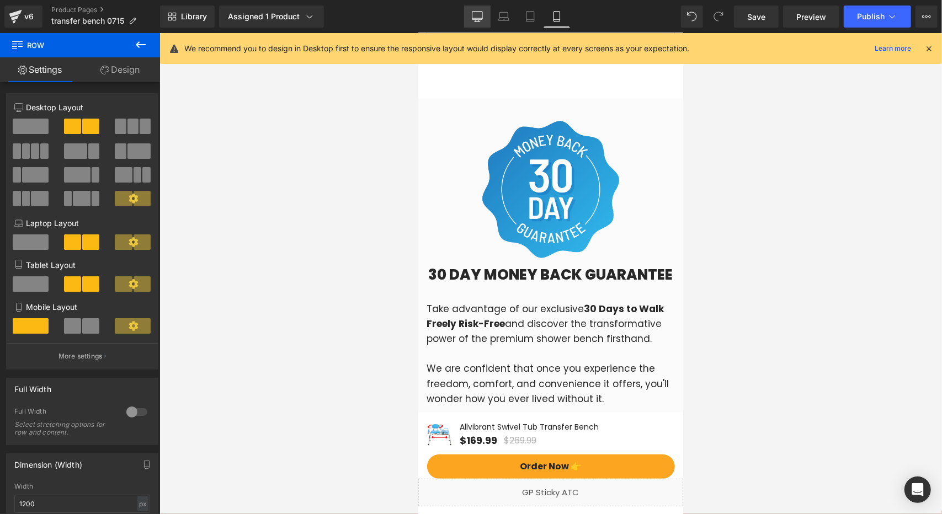
click at [482, 22] on icon at bounding box center [477, 16] width 11 height 11
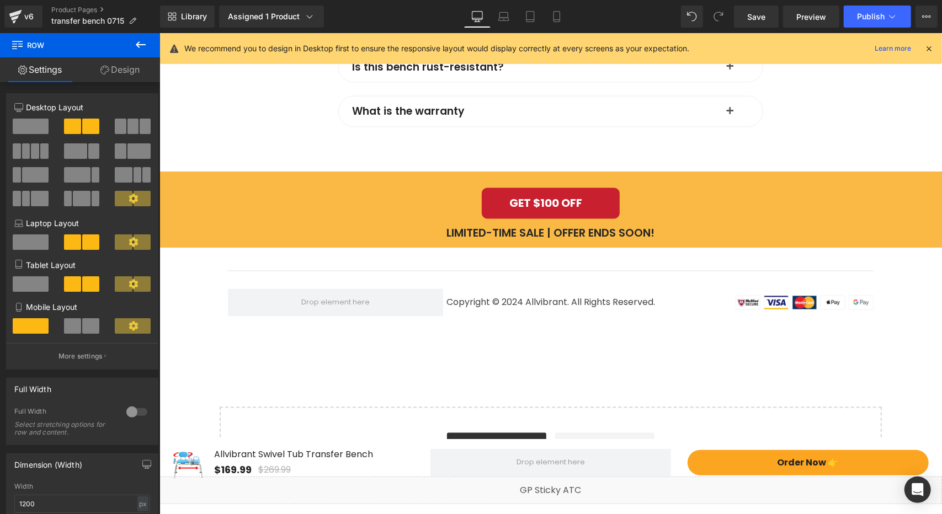
scroll to position [0, 0]
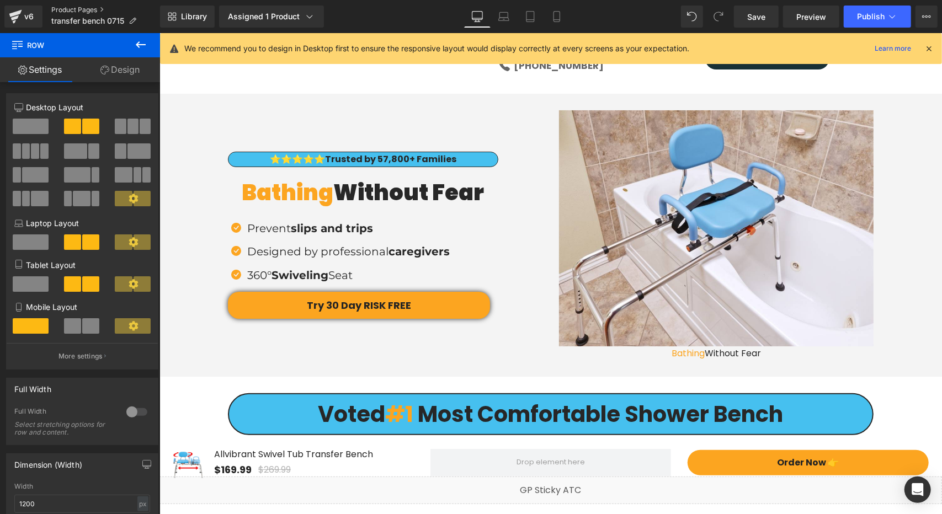
click at [82, 9] on link "Product Pages" at bounding box center [105, 10] width 109 height 9
